Goal: Task Accomplishment & Management: Complete application form

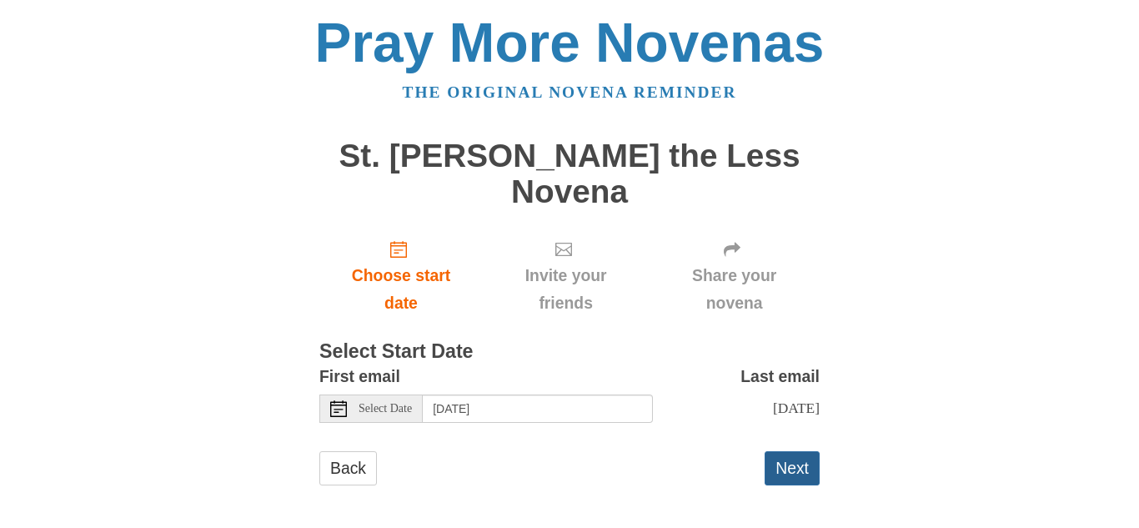
click at [796, 455] on button "Next" at bounding box center [792, 468] width 55 height 34
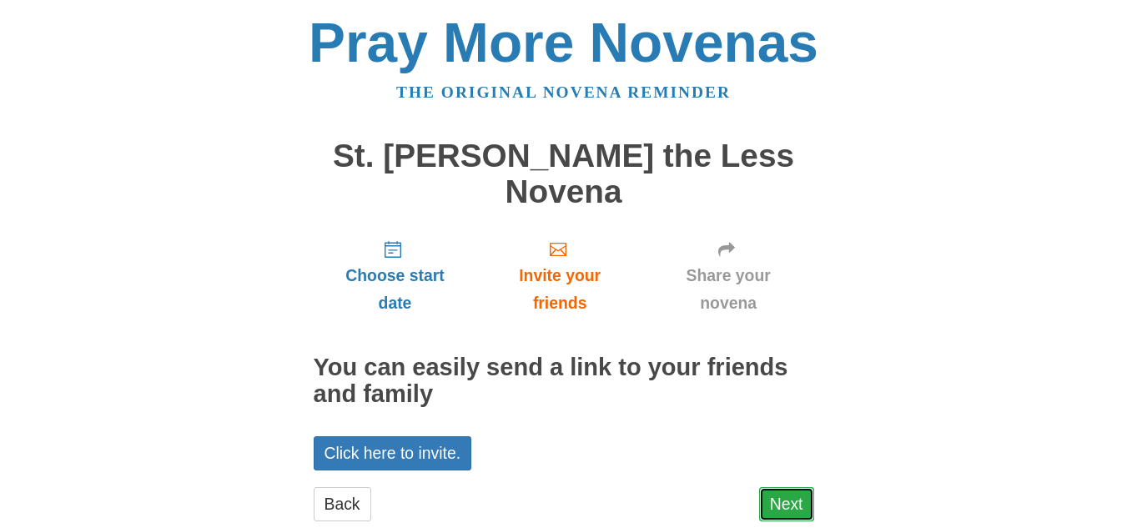
click at [794, 487] on link "Next" at bounding box center [786, 504] width 55 height 34
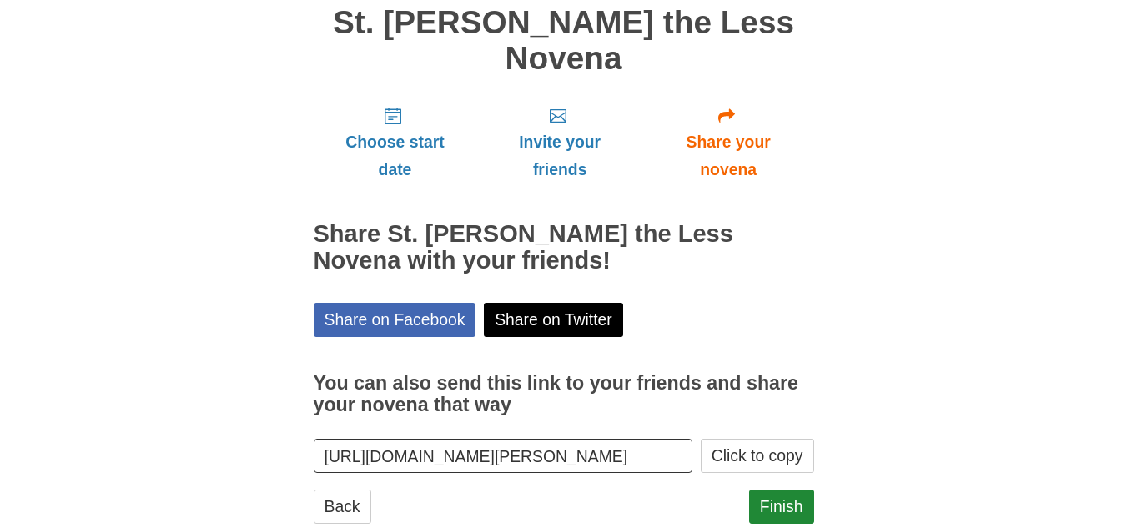
scroll to position [142, 0]
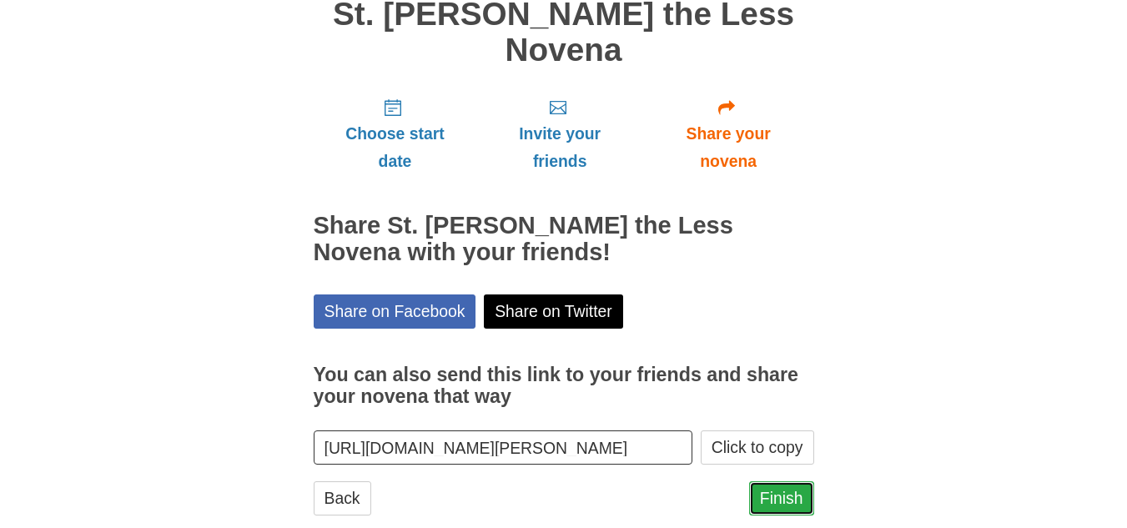
click at [778, 481] on link "Finish" at bounding box center [781, 498] width 65 height 34
